Goal: Transaction & Acquisition: Purchase product/service

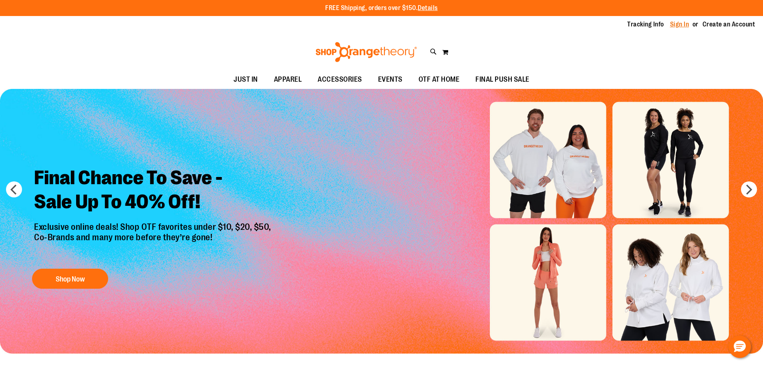
click at [670, 20] on link "Sign In" at bounding box center [679, 24] width 19 height 9
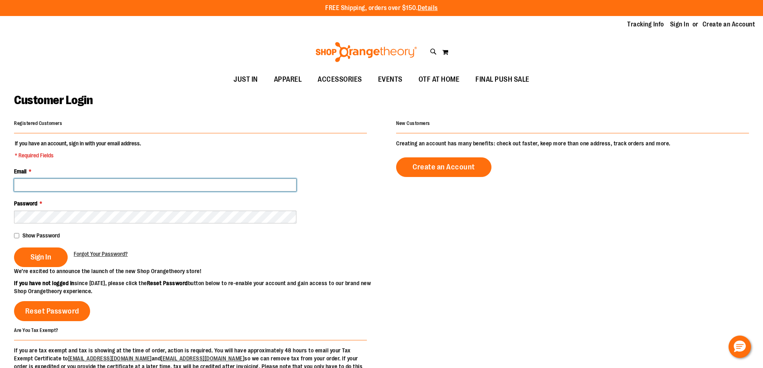
click at [34, 185] on input "Email *" at bounding box center [155, 185] width 283 height 13
type input "**********"
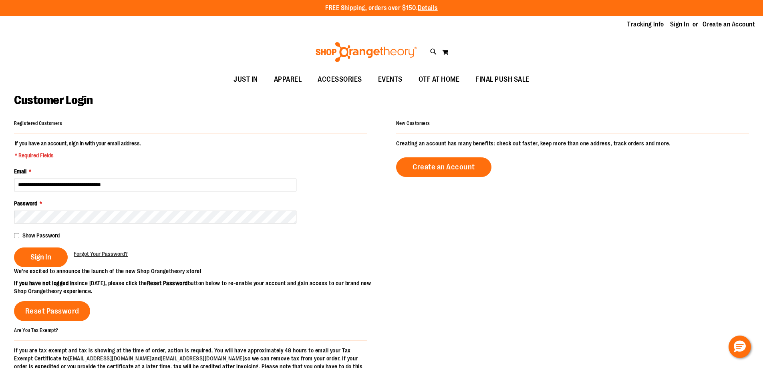
click at [572, 230] on div "**********" at bounding box center [381, 248] width 735 height 261
click at [44, 254] on span "Sign In" at bounding box center [40, 257] width 21 height 9
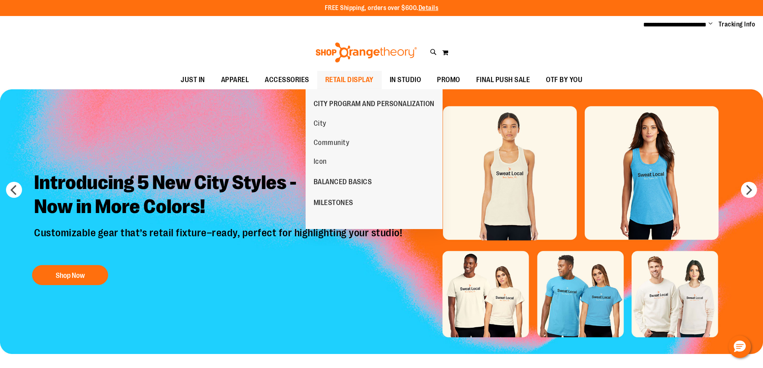
click at [342, 81] on span "RETAIL DISPLAY" at bounding box center [349, 80] width 48 height 18
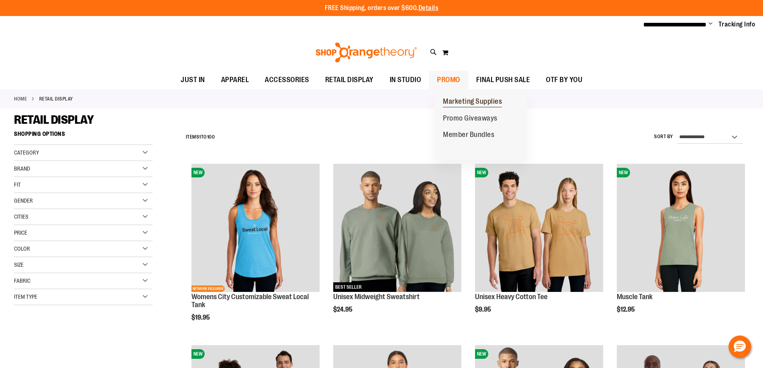
click at [461, 96] on link "Marketing Supplies" at bounding box center [472, 101] width 75 height 17
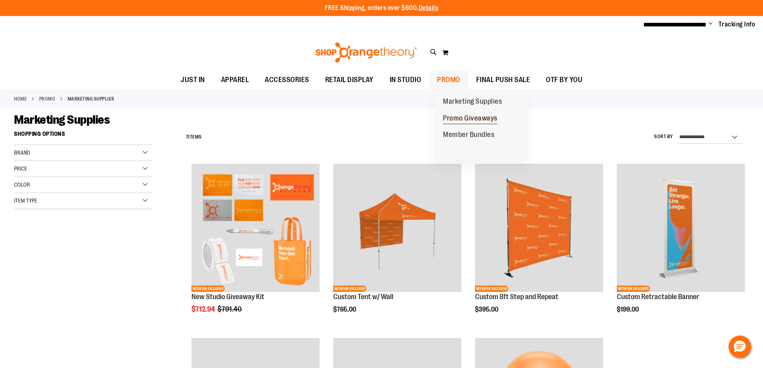
click at [464, 120] on span "Promo Giveaways" at bounding box center [470, 119] width 54 height 10
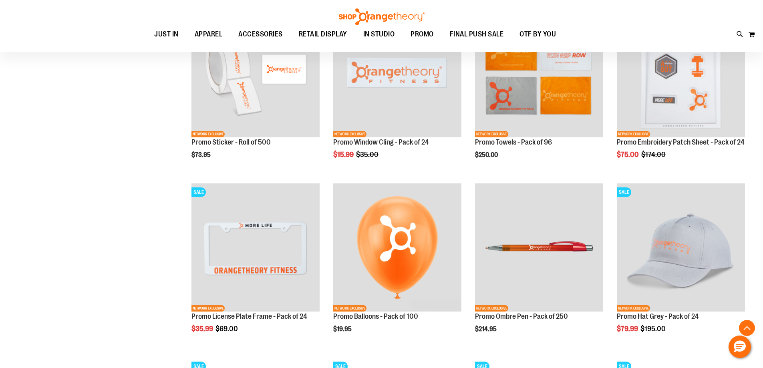
scroll to position [513, 0]
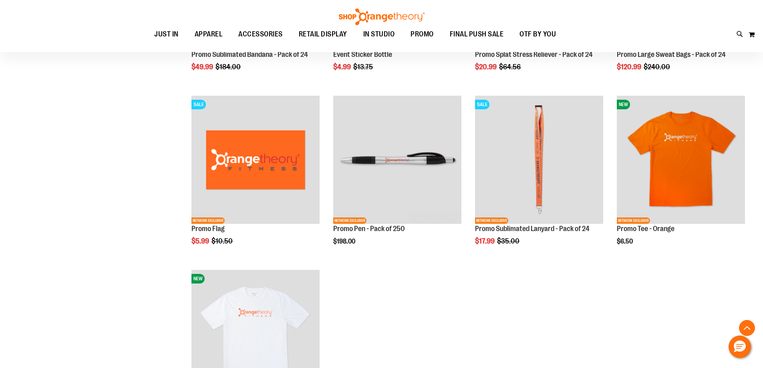
scroll to position [1033, 0]
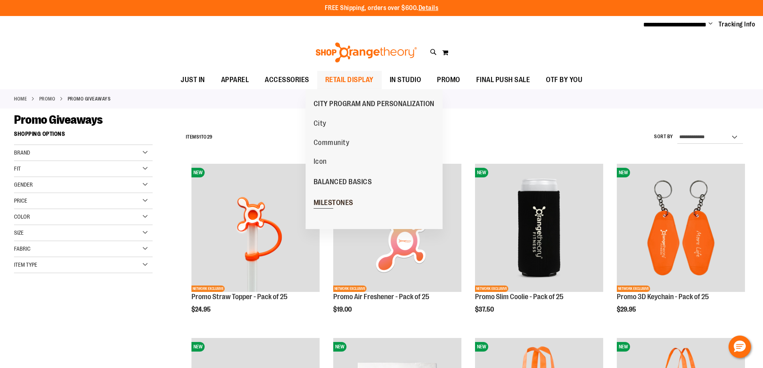
click at [353, 199] on span "MILESTONES" at bounding box center [334, 204] width 40 height 10
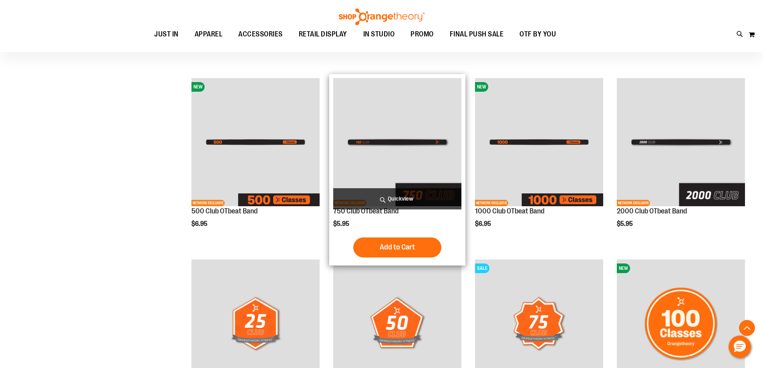
scroll to position [400, 0]
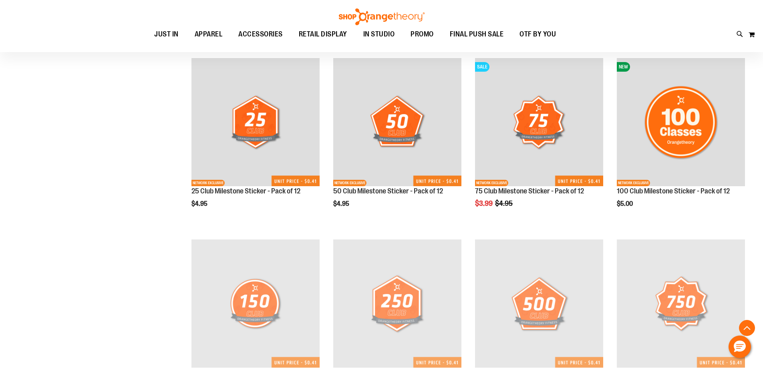
scroll to position [521, 0]
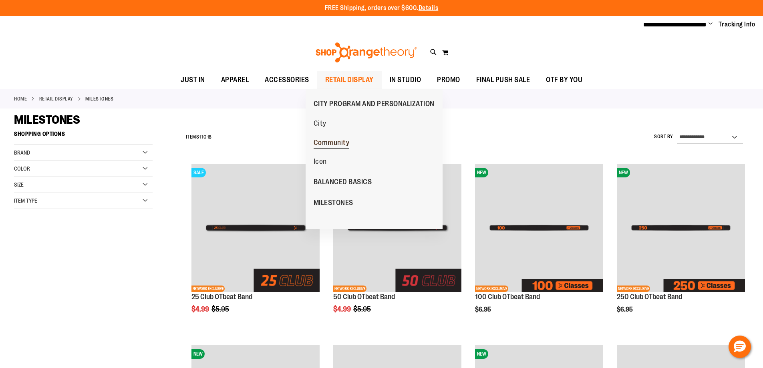
click at [325, 145] on span "Community" at bounding box center [332, 144] width 36 height 10
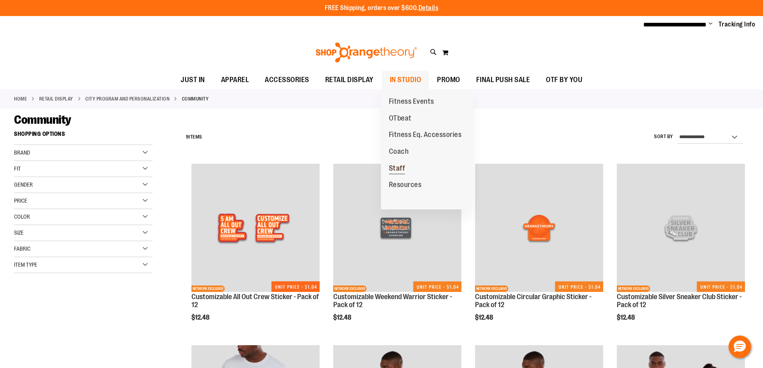
click at [401, 166] on span "Staff" at bounding box center [397, 169] width 16 height 10
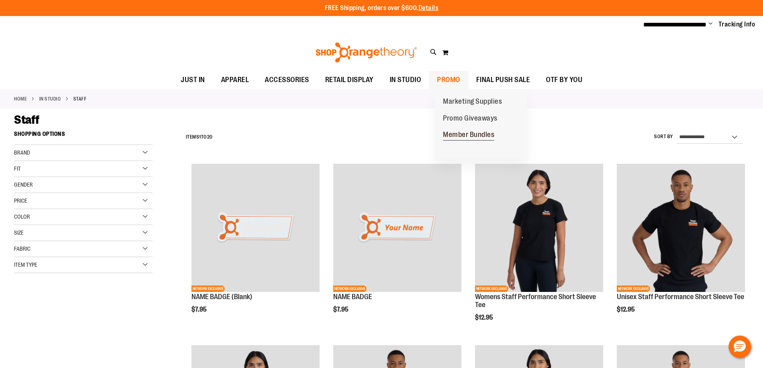
click at [486, 131] on span "Member Bundles" at bounding box center [468, 136] width 51 height 10
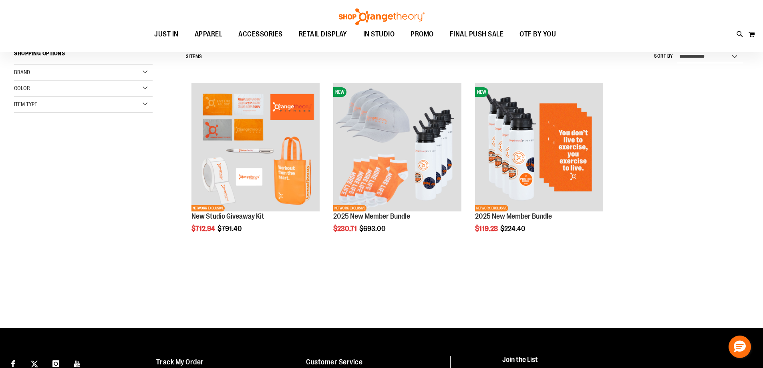
scroll to position [80, 0]
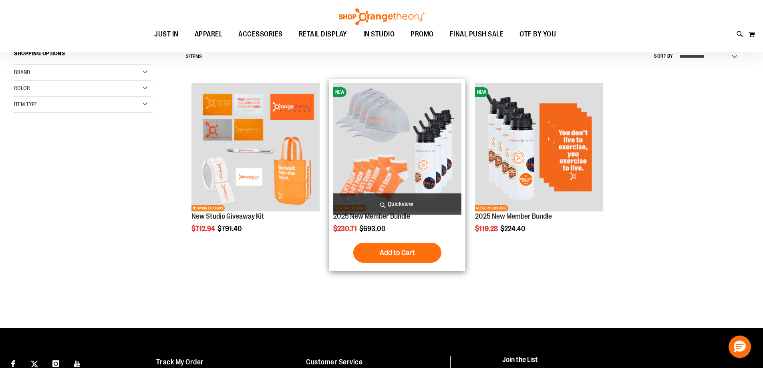
click at [386, 119] on img "product" at bounding box center [397, 147] width 128 height 128
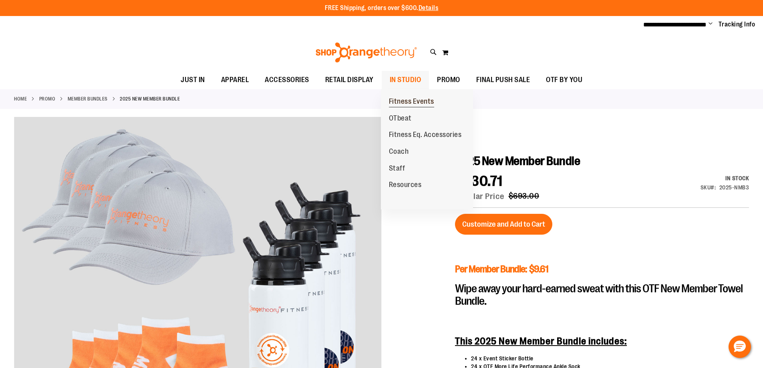
click at [398, 95] on link "Fitness Events" at bounding box center [411, 101] width 61 height 17
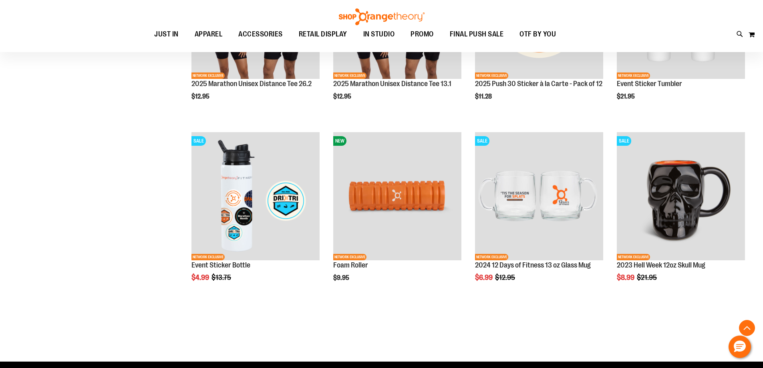
scroll to position [240, 0]
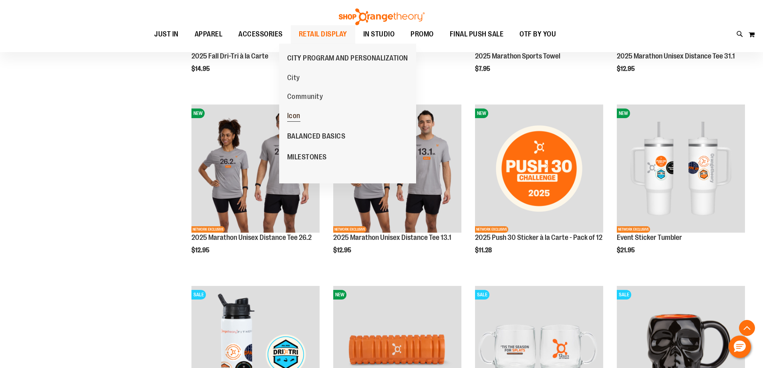
click at [295, 120] on span "Icon" at bounding box center [293, 117] width 13 height 10
